Goal: Find contact information: Find contact information

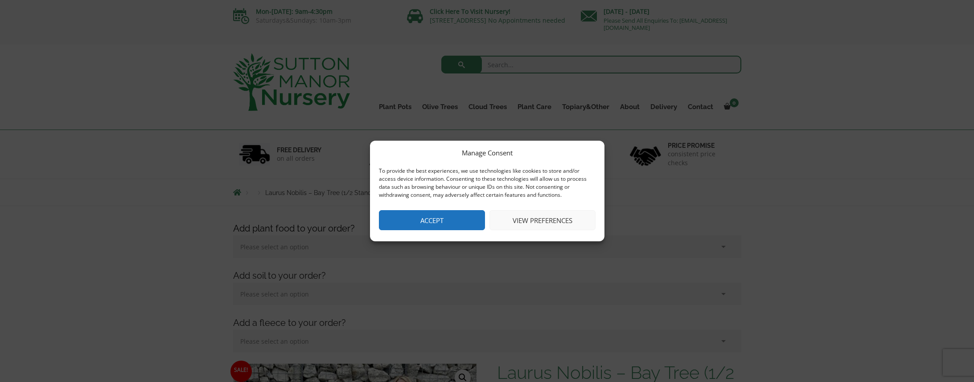
click at [425, 217] on button "Accept" at bounding box center [432, 220] width 106 height 20
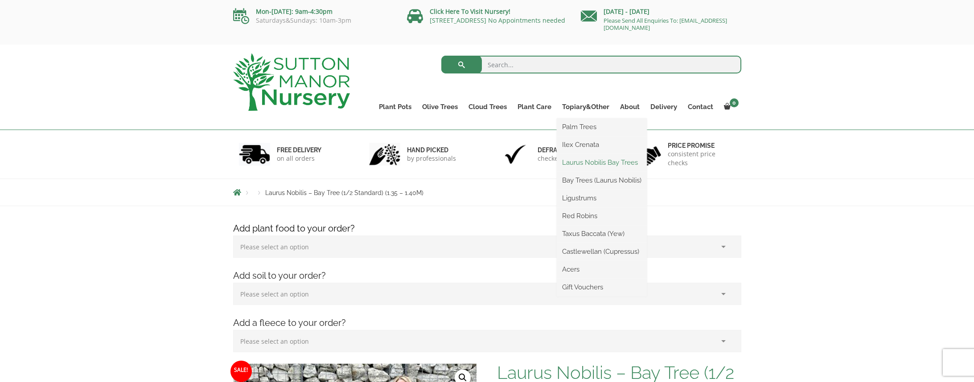
click at [599, 162] on link "Laurus Nobilis Bay Trees" at bounding box center [602, 162] width 90 height 13
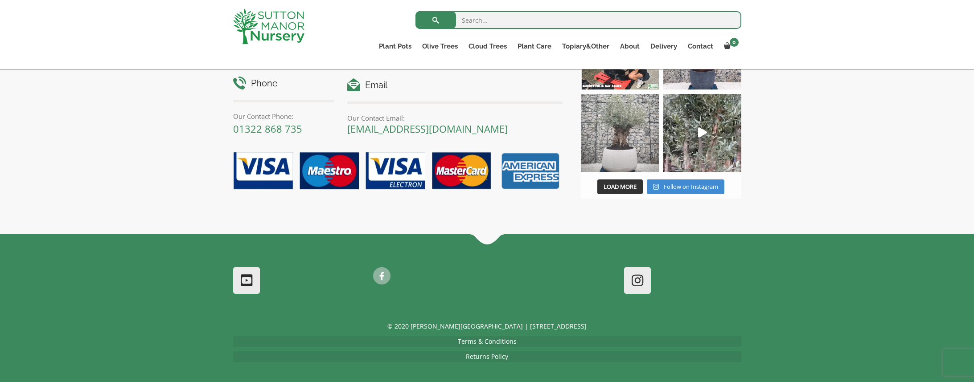
scroll to position [748, 0]
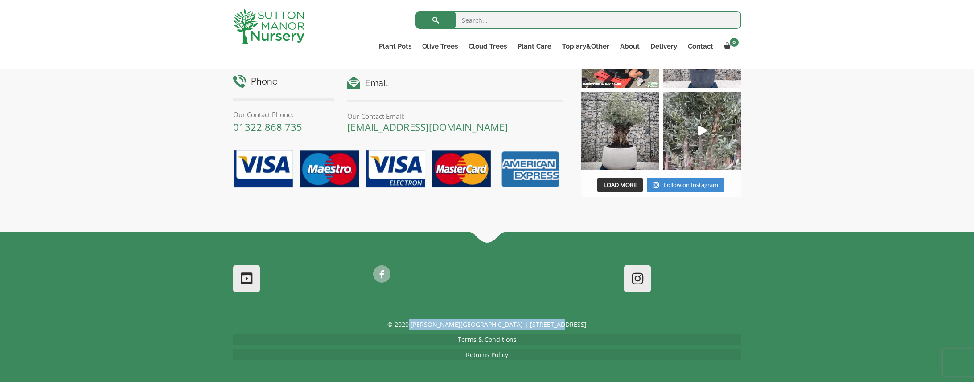
drag, startPoint x: 565, startPoint y: 324, endPoint x: 441, endPoint y: 322, distance: 123.5
click at [430, 324] on p "© 2020 [PERSON_NAME][GEOGRAPHIC_DATA] | [STREET_ADDRESS]" at bounding box center [487, 325] width 508 height 11
copy p "[PERSON_NAME][GEOGRAPHIC_DATA] | [STREET_ADDRESS]"
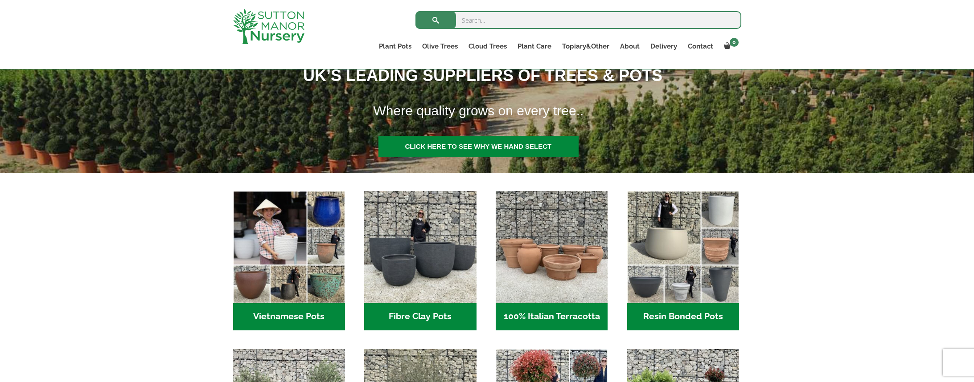
scroll to position [181, 0]
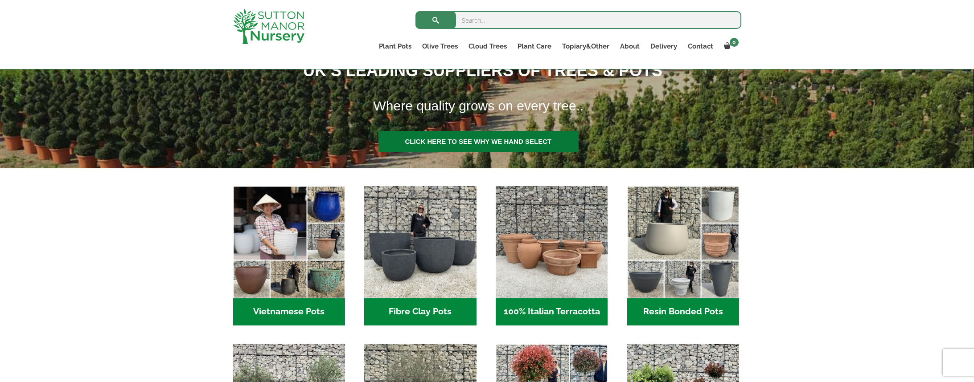
click at [470, 139] on link at bounding box center [478, 141] width 200 height 21
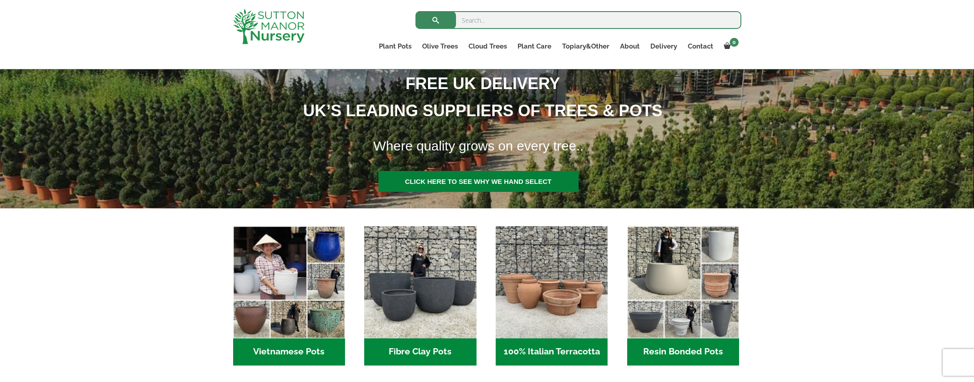
scroll to position [142, 0]
click at [458, 181] on link at bounding box center [478, 181] width 200 height 21
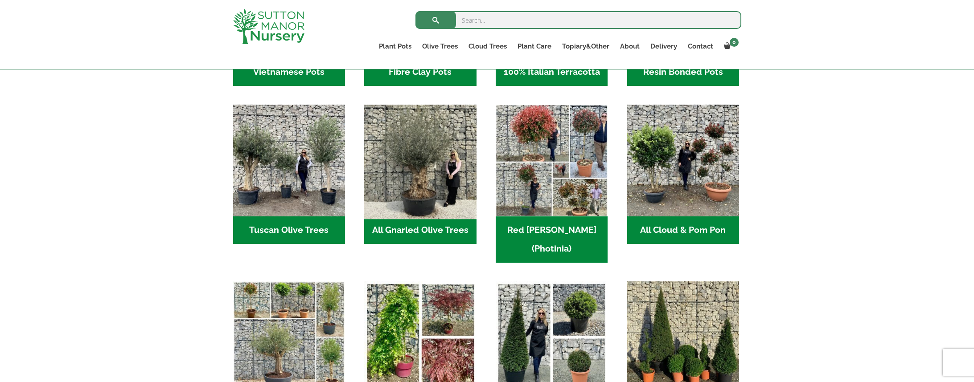
scroll to position [422, 0]
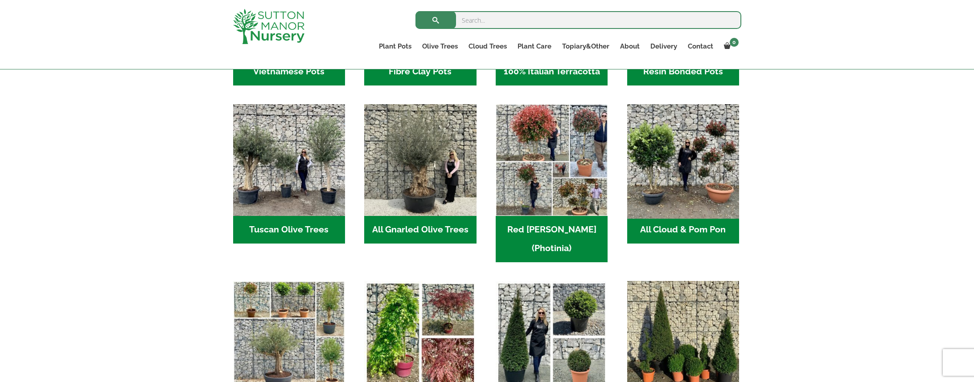
click at [662, 161] on img "Visit product category All Cloud & Pom Pon" at bounding box center [683, 161] width 118 height 118
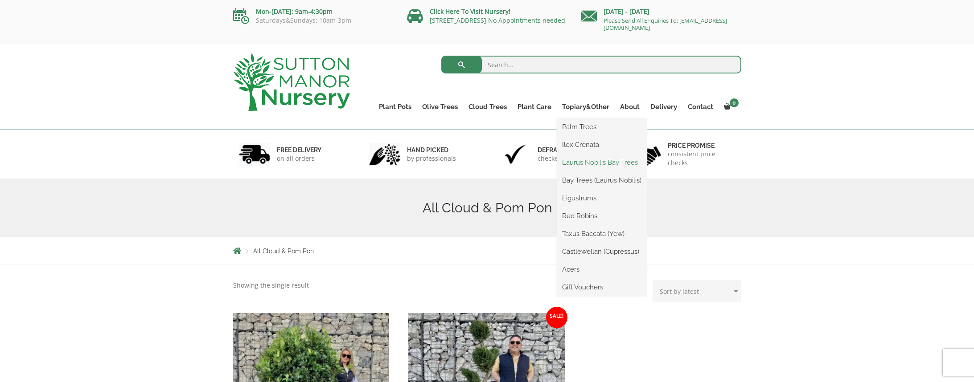
click at [591, 160] on link "Laurus Nobilis Bay Trees" at bounding box center [602, 162] width 90 height 13
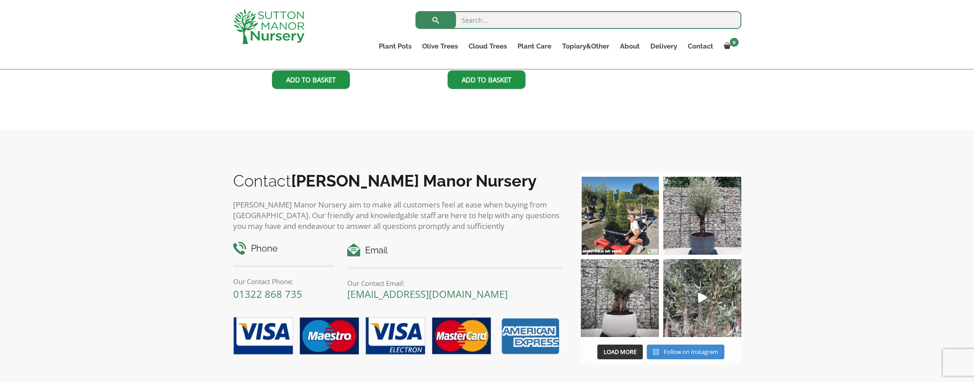
scroll to position [583, 0]
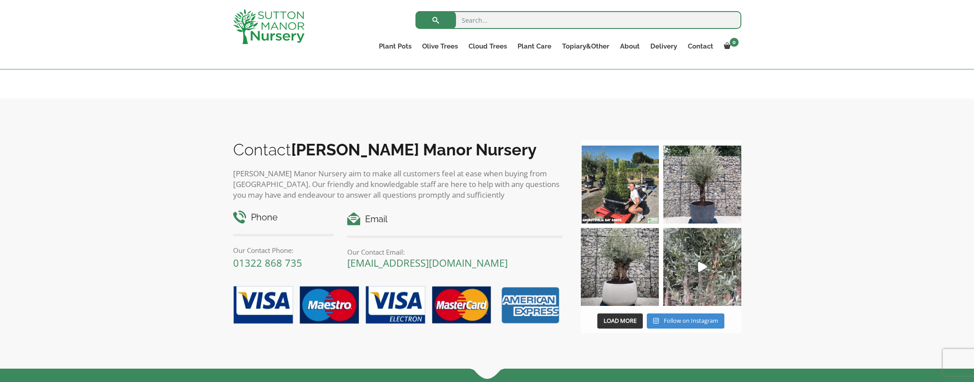
scroll to position [1220, 0]
click at [357, 212] on icon at bounding box center [353, 218] width 13 height 13
click at [379, 212] on h4 "Email" at bounding box center [454, 219] width 215 height 14
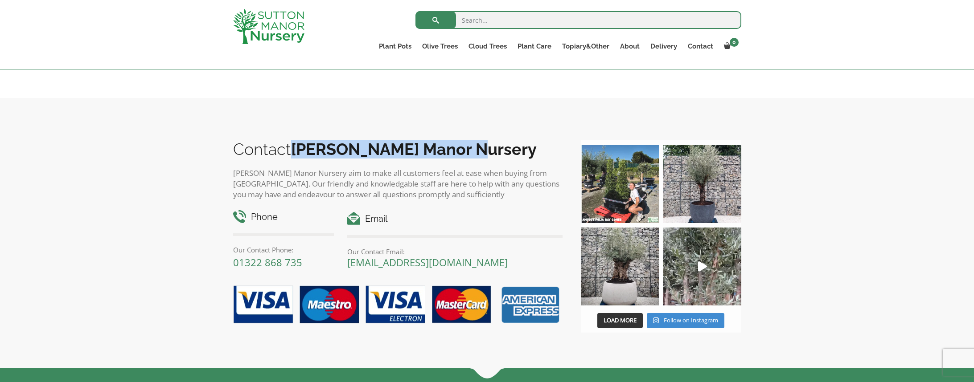
drag, startPoint x: 461, startPoint y: 132, endPoint x: 291, endPoint y: 140, distance: 170.0
click at [291, 140] on h2 "Contact Sutton Manor Nursery" at bounding box center [398, 149] width 330 height 19
copy h2 "[PERSON_NAME] Manor Nursery"
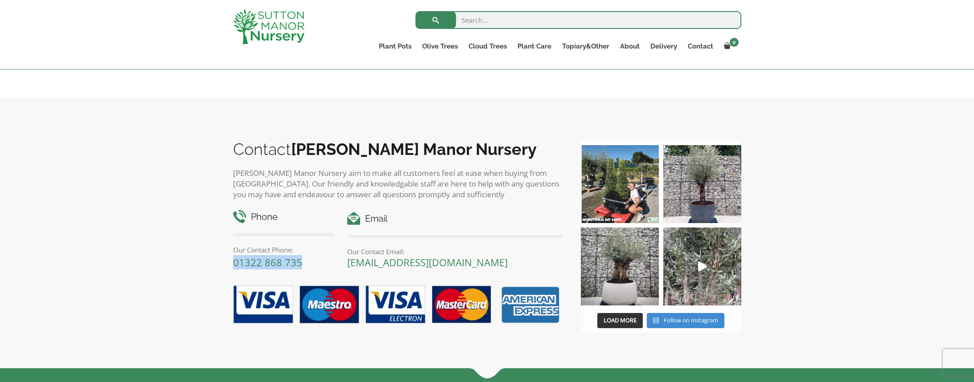
drag, startPoint x: 230, startPoint y: 247, endPoint x: 302, endPoint y: 247, distance: 72.7
click at [302, 247] on div "Phone Our Contact Phone: 01322 868 735" at bounding box center [283, 239] width 115 height 59
drag, startPoint x: 346, startPoint y: 244, endPoint x: 521, endPoint y: 246, distance: 174.7
click at [521, 246] on div "Email Our Contact Email: enquiries@suttonmanornursery.co.uk" at bounding box center [455, 240] width 229 height 56
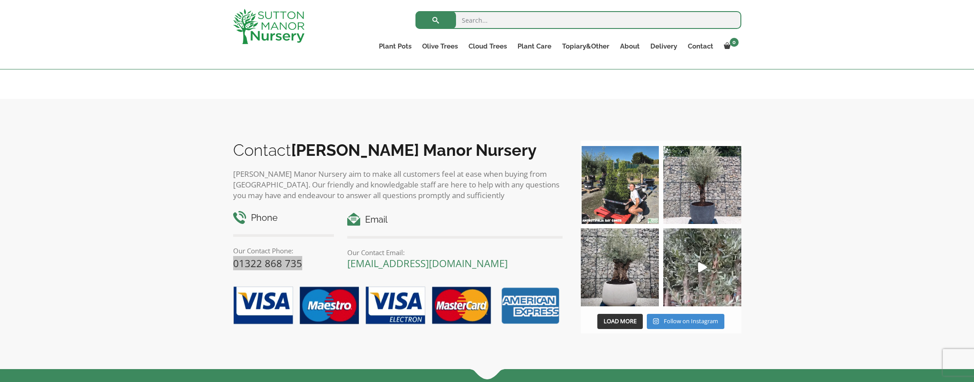
scroll to position [1219, 0]
click at [702, 189] on img at bounding box center [702, 185] width 78 height 78
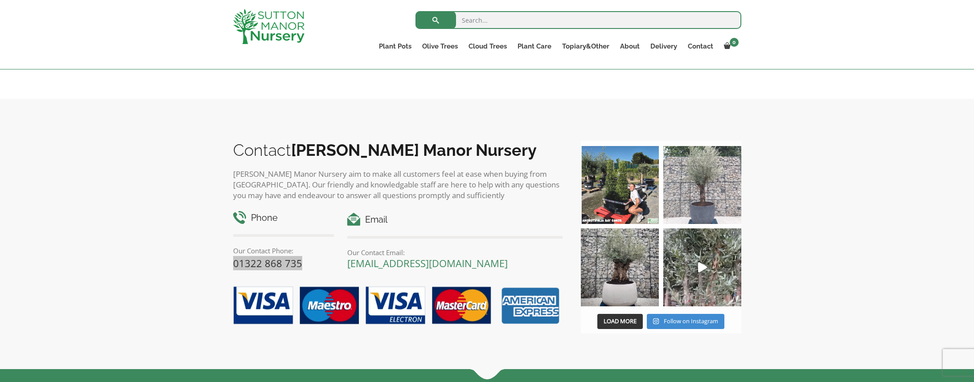
scroll to position [1217, 0]
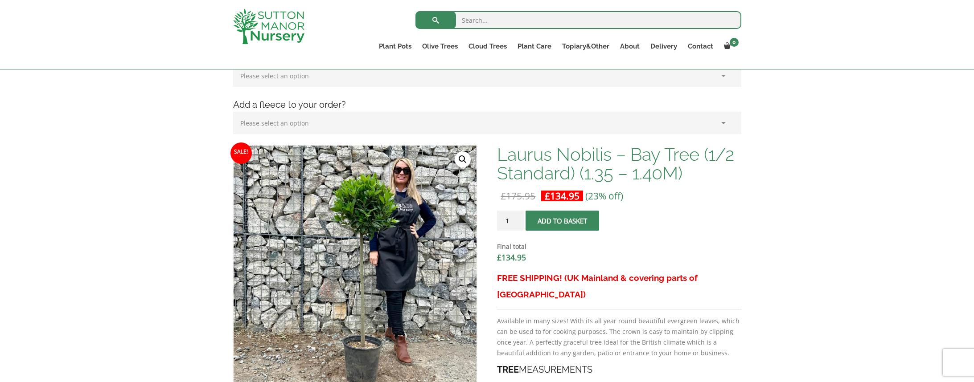
scroll to position [202, 0]
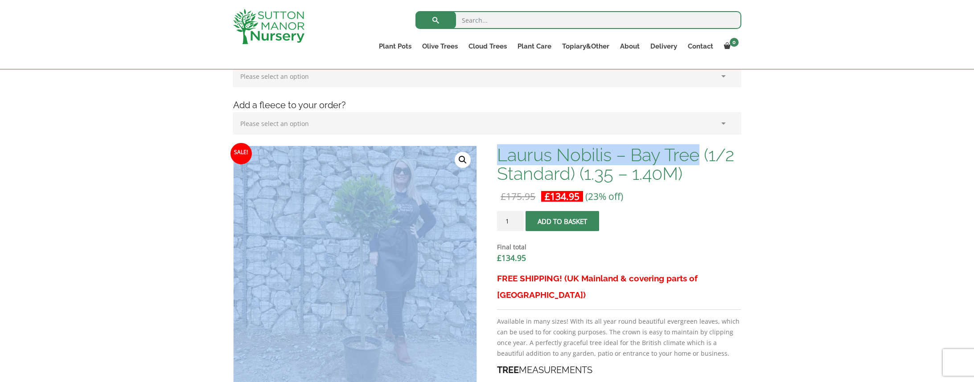
drag, startPoint x: 495, startPoint y: 153, endPoint x: 694, endPoint y: 154, distance: 199.7
copy div "Laurus Nobilis – Bay Tree"
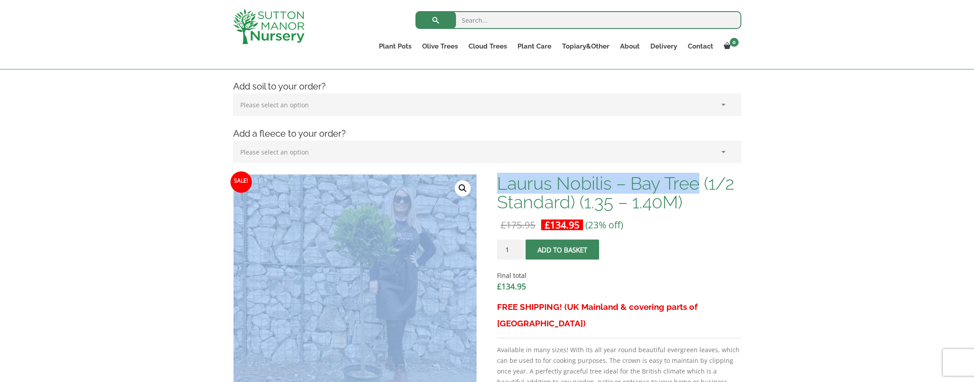
scroll to position [172, 0]
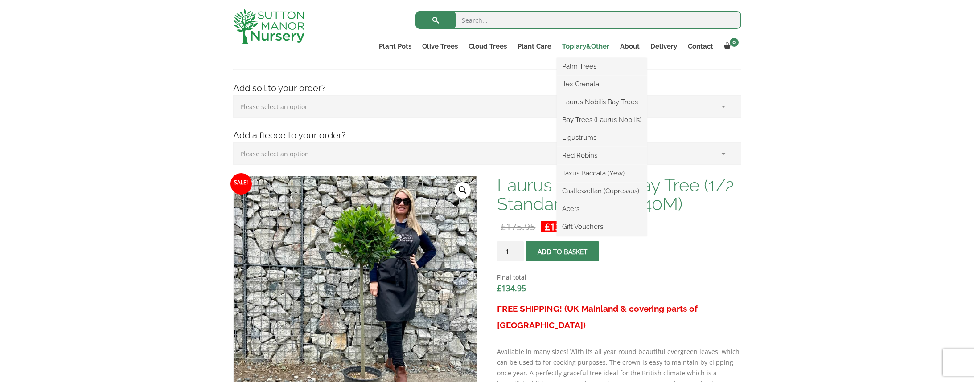
click at [583, 47] on link "Topiary&Other" at bounding box center [586, 46] width 58 height 12
click at [596, 101] on link "Laurus Nobilis Bay Trees" at bounding box center [602, 101] width 90 height 13
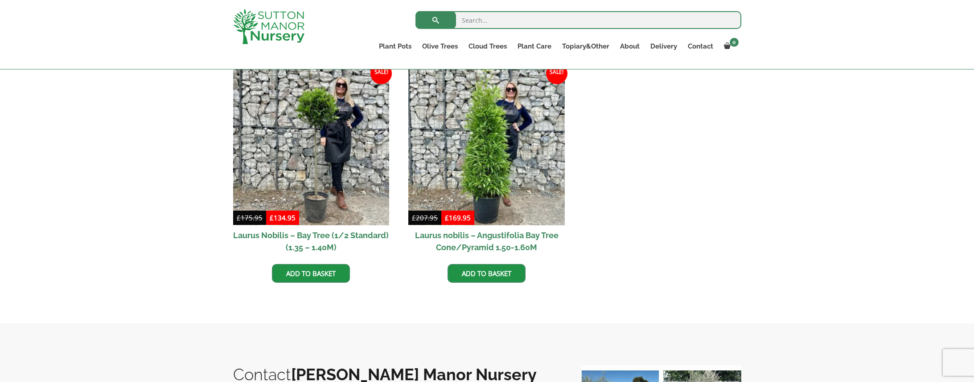
scroll to position [386, 0]
